Goal: Use online tool/utility: Utilize a website feature to perform a specific function

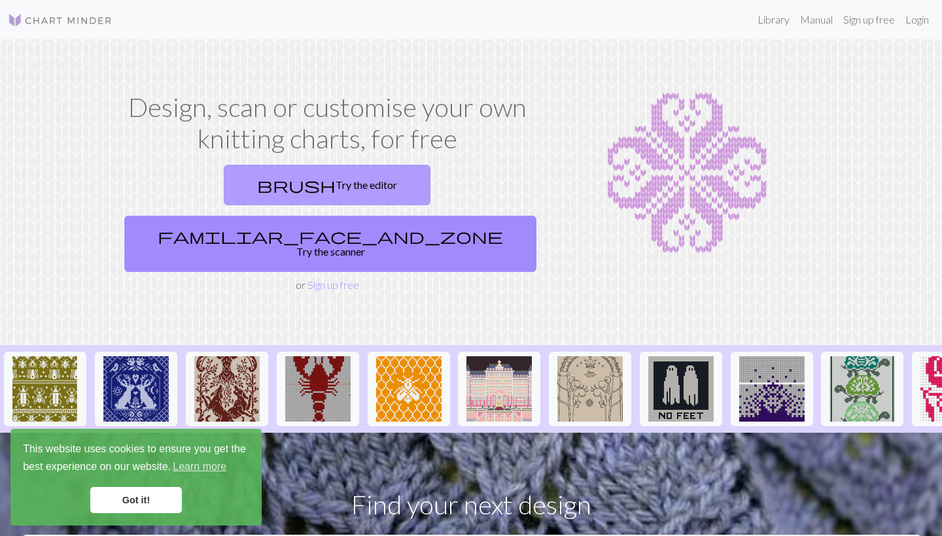
click at [272, 174] on link "brush Try the editor" at bounding box center [327, 185] width 207 height 41
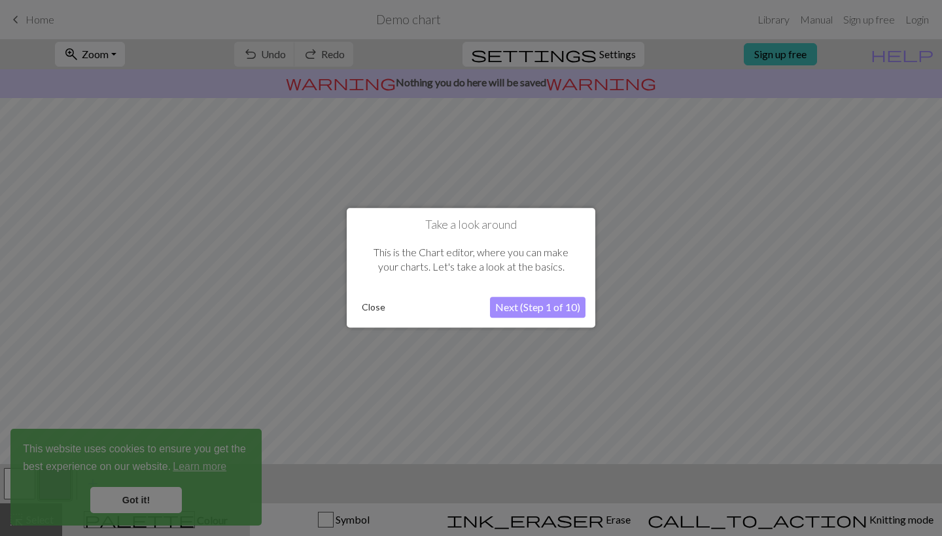
click at [507, 305] on button "Next (Step 1 of 10)" at bounding box center [537, 308] width 95 height 21
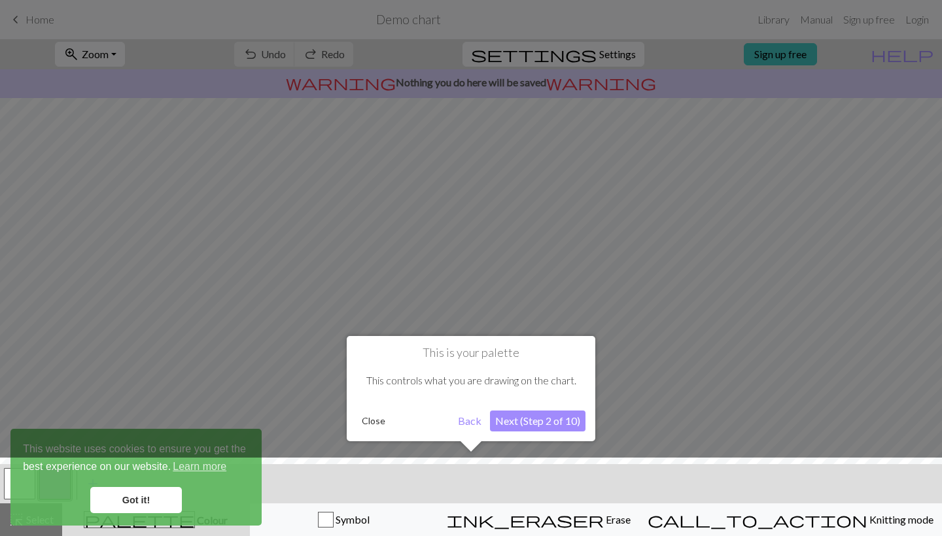
click at [514, 420] on button "Next (Step 2 of 10)" at bounding box center [537, 421] width 95 height 21
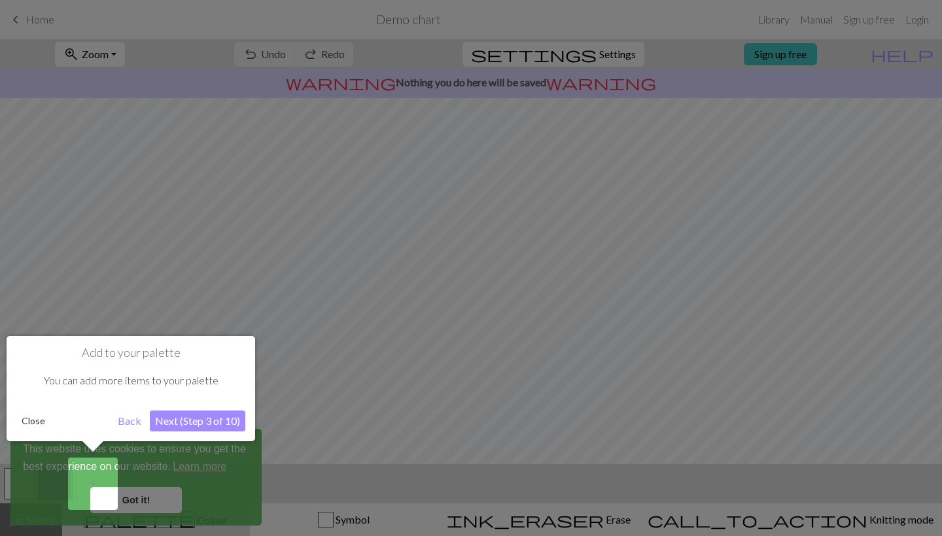
click at [245, 411] on button "Next (Step 3 of 10)" at bounding box center [197, 421] width 95 height 21
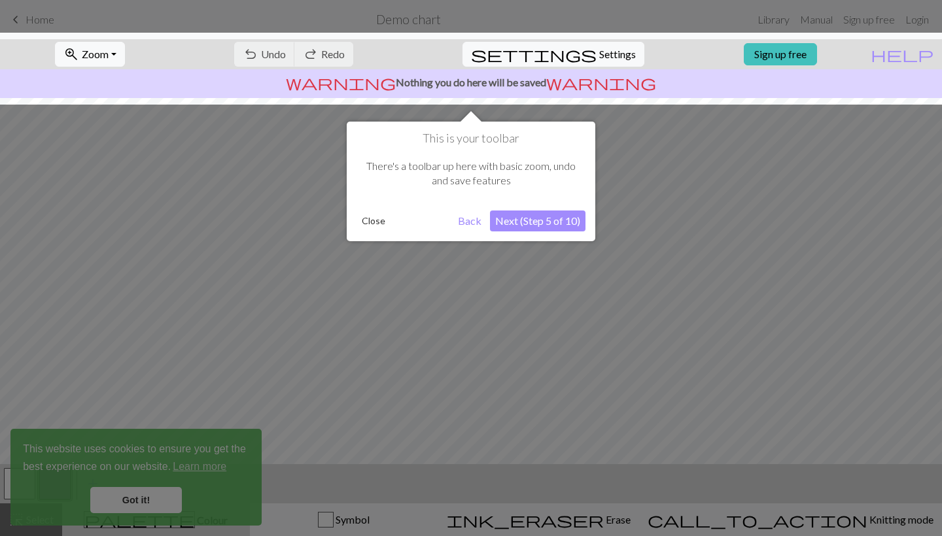
click at [551, 224] on button "Next (Step 5 of 10)" at bounding box center [537, 221] width 95 height 21
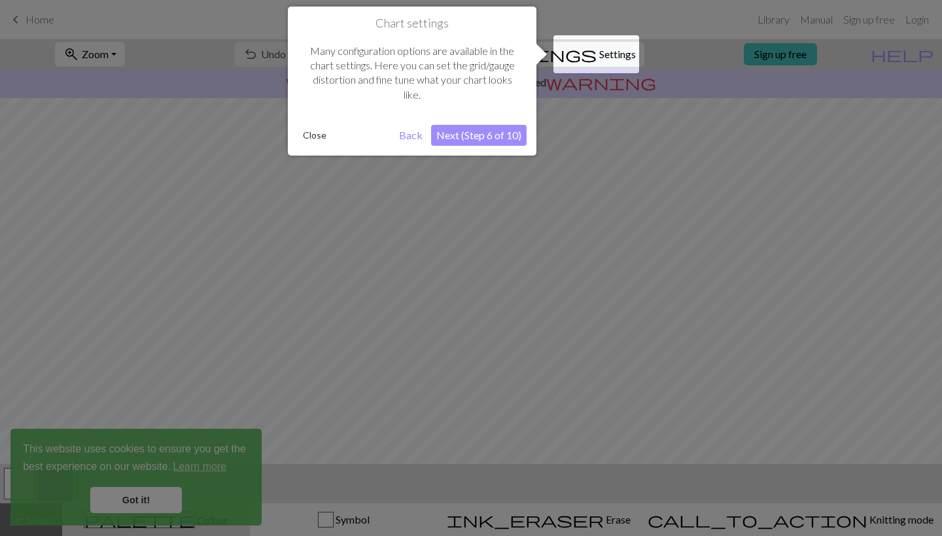
click at [494, 129] on button "Next (Step 6 of 10)" at bounding box center [478, 135] width 95 height 21
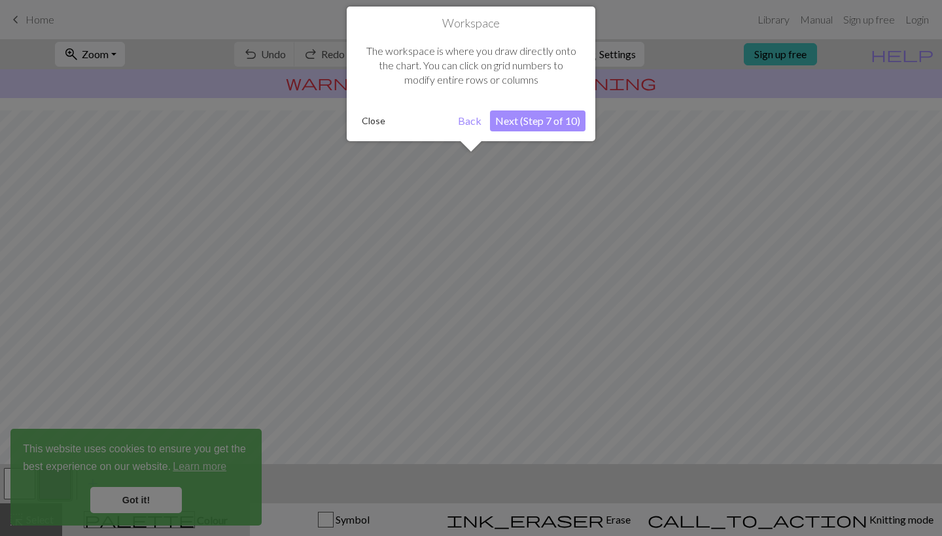
scroll to position [78, 0]
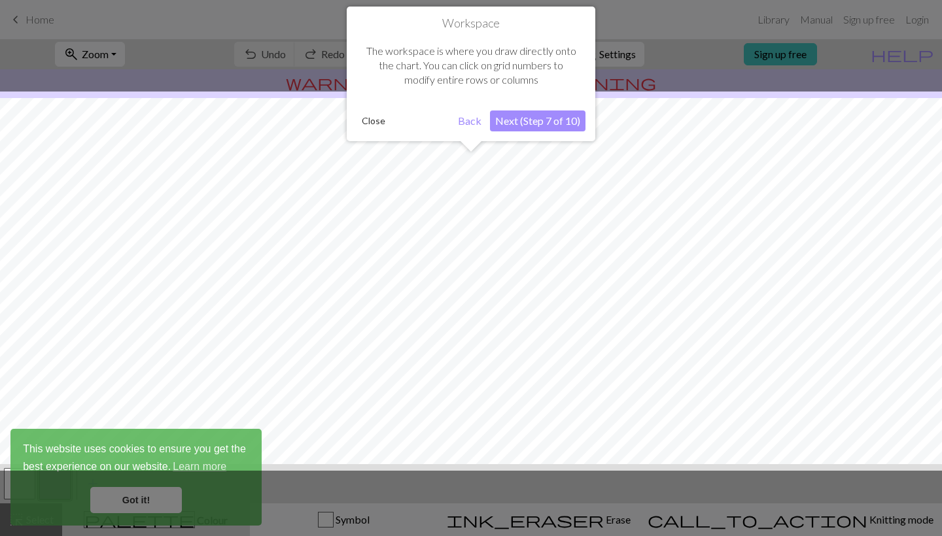
click at [536, 128] on button "Next (Step 7 of 10)" at bounding box center [537, 121] width 95 height 21
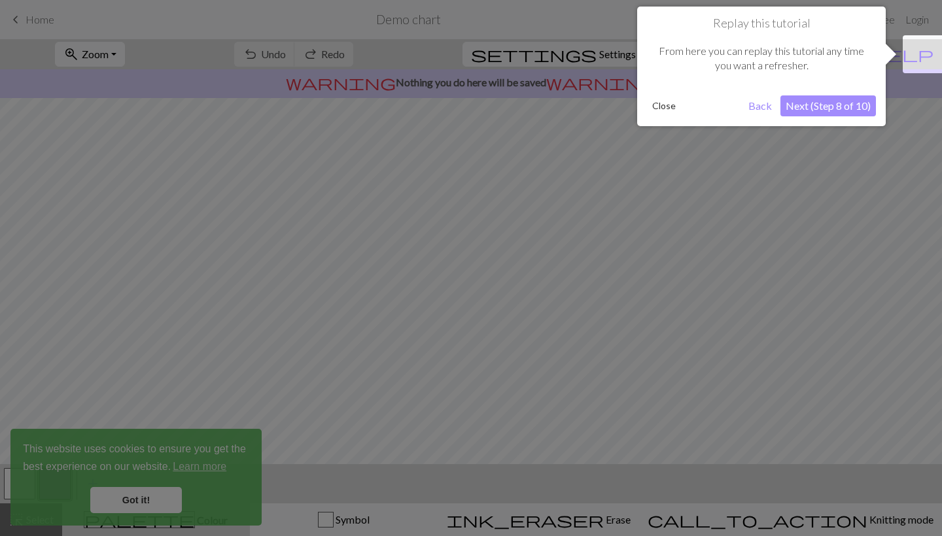
click at [785, 101] on button "Next (Step 8 of 10)" at bounding box center [827, 105] width 95 height 21
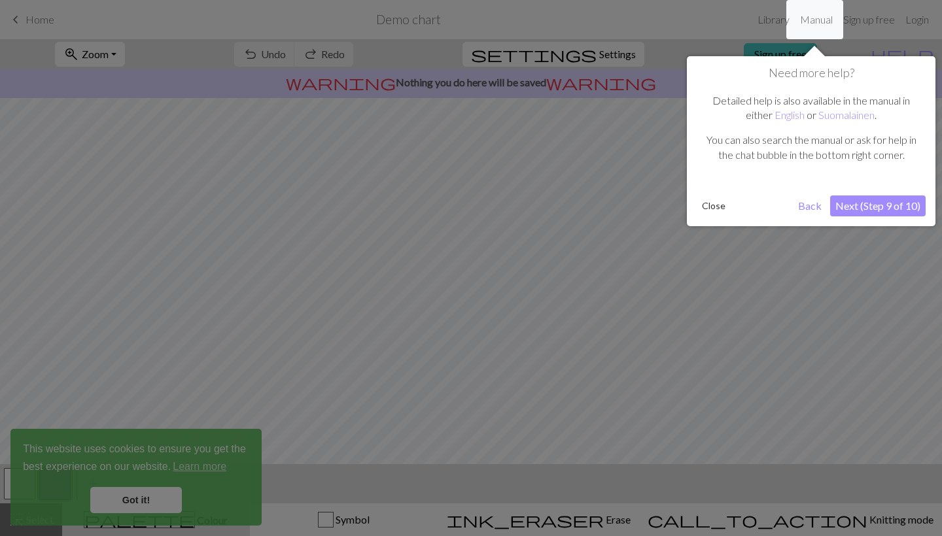
click at [836, 199] on button "Next (Step 9 of 10)" at bounding box center [877, 206] width 95 height 21
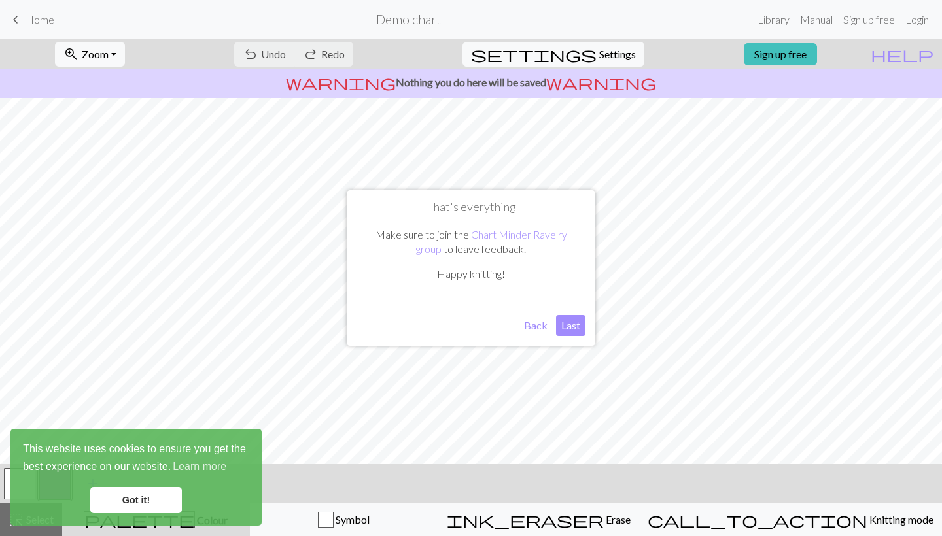
click at [568, 322] on button "Last" at bounding box center [570, 325] width 29 height 21
click at [125, 53] on button "zoom_in Zoom Zoom" at bounding box center [90, 54] width 70 height 25
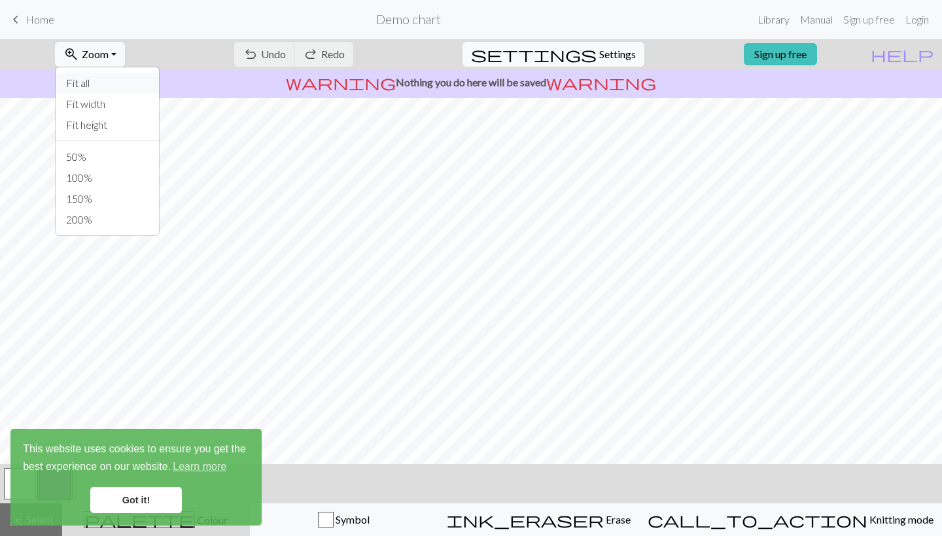
click at [137, 88] on button "Fit all" at bounding box center [107, 83] width 103 height 21
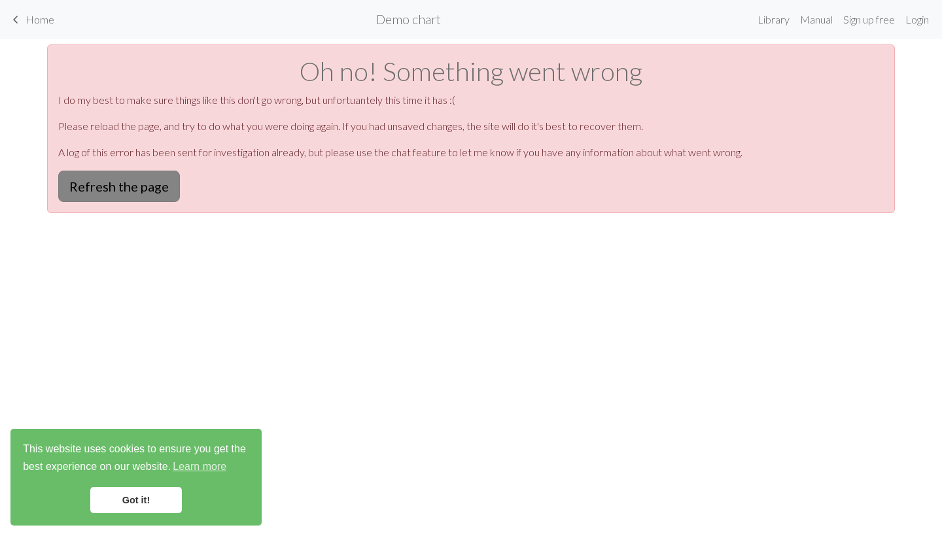
click at [161, 180] on button "Refresh the page" at bounding box center [119, 186] width 122 height 31
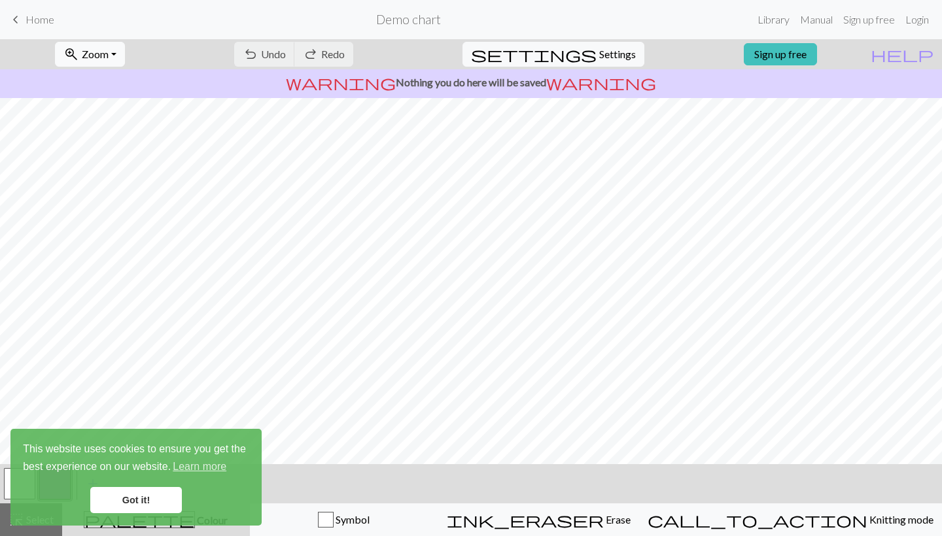
click at [109, 49] on span "Zoom" at bounding box center [95, 54] width 27 height 12
click at [123, 77] on button "Fit all" at bounding box center [107, 83] width 103 height 21
